Goal: Task Accomplishment & Management: Use online tool/utility

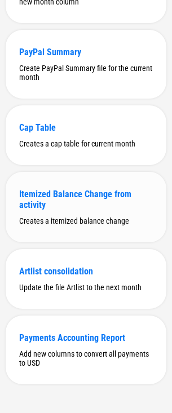
scroll to position [300, 0]
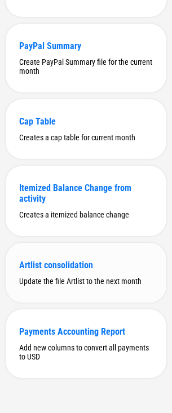
click at [66, 248] on div "Artlist consolidation" at bounding box center [85, 265] width 133 height 11
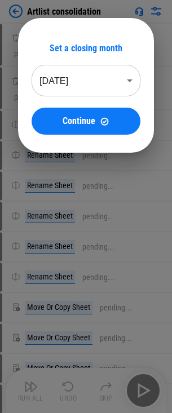
click at [42, 237] on div at bounding box center [86, 206] width 172 height 413
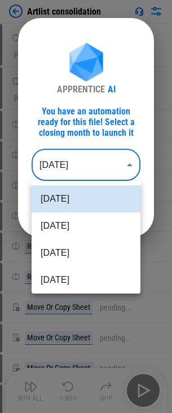
click at [98, 164] on body "Artlist consolidation Download Netsuite Reports pending... Download Netsuite Re…" at bounding box center [86, 206] width 172 height 413
click at [93, 245] on li "Jun 2025" at bounding box center [86, 252] width 109 height 27
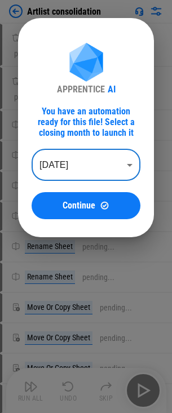
type input "********"
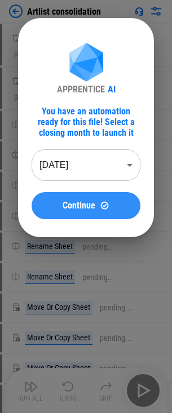
click at [103, 206] on img at bounding box center [105, 205] width 10 height 10
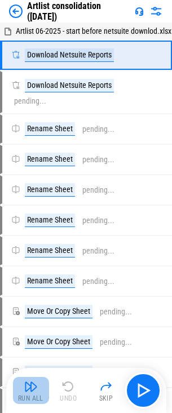
click at [23, 399] on div "Run All" at bounding box center [30, 398] width 25 height 7
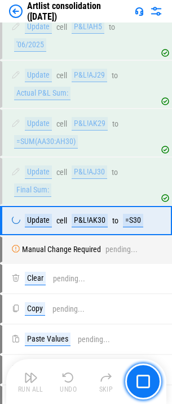
scroll to position [4014, 0]
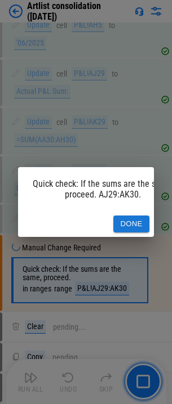
click at [136, 216] on button "Done" at bounding box center [131, 224] width 36 height 17
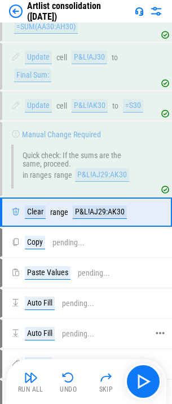
scroll to position [4160, 0]
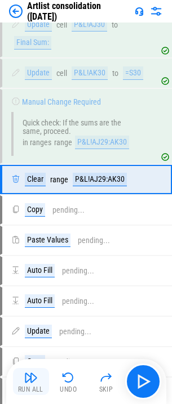
click at [37, 383] on img "button" at bounding box center [31, 378] width 14 height 14
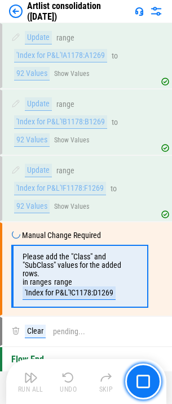
scroll to position [6261, 0]
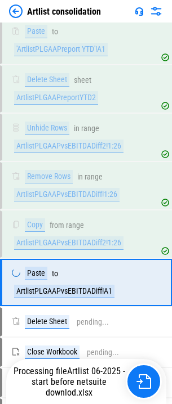
scroll to position [1719, 0]
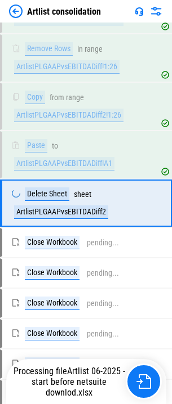
scroll to position [1864, 0]
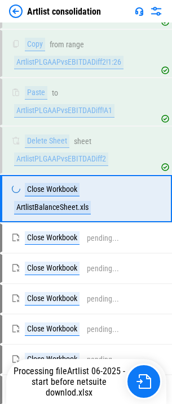
scroll to position [1913, 0]
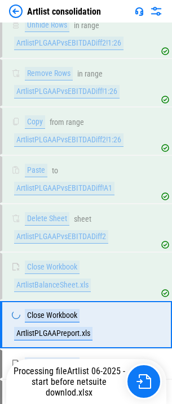
scroll to position [1961, 0]
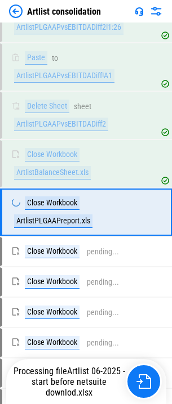
scroll to position [1961, 0]
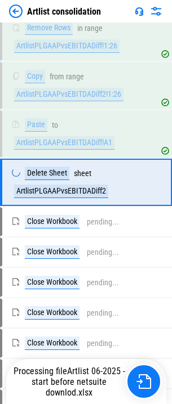
scroll to position [1864, 0]
